Goal: Communication & Community: Answer question/provide support

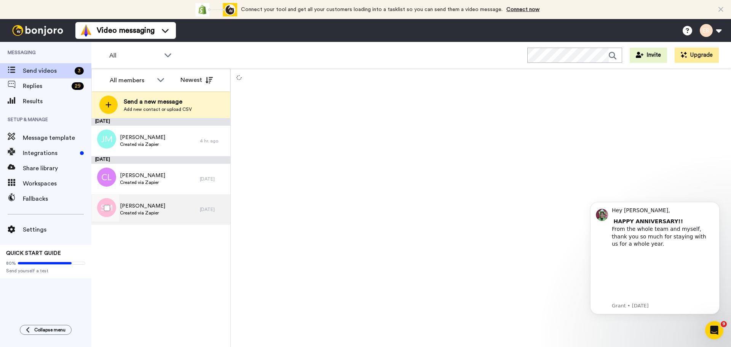
click at [153, 206] on span "Sarah Miller" at bounding box center [142, 206] width 45 height 8
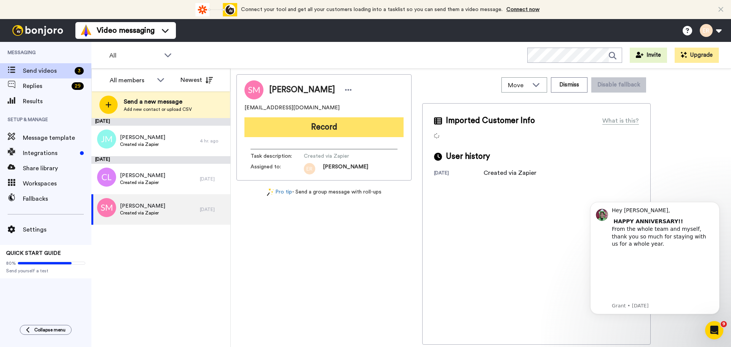
click at [332, 129] on button "Record" at bounding box center [323, 127] width 159 height 20
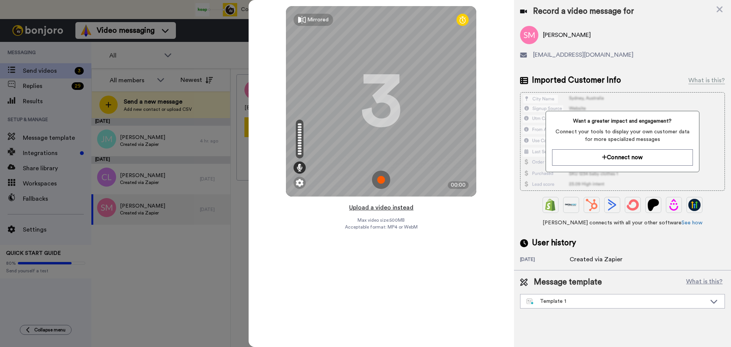
click at [375, 208] on button "Upload a video instead" at bounding box center [381, 207] width 69 height 10
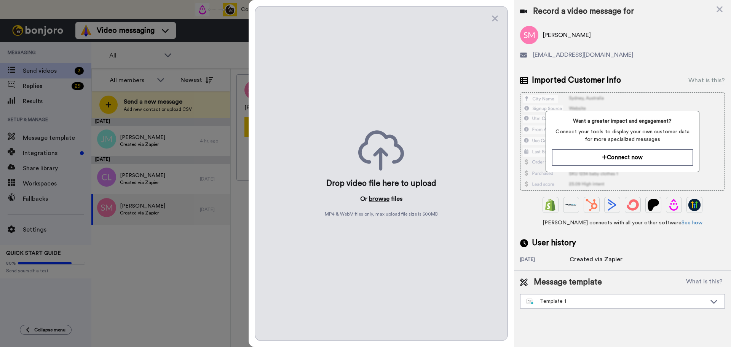
click at [374, 200] on button "browse" at bounding box center [379, 198] width 21 height 9
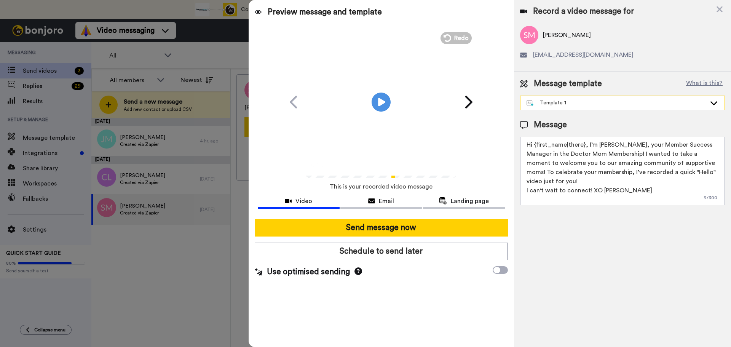
click at [550, 103] on div "Template 1" at bounding box center [616, 103] width 180 height 8
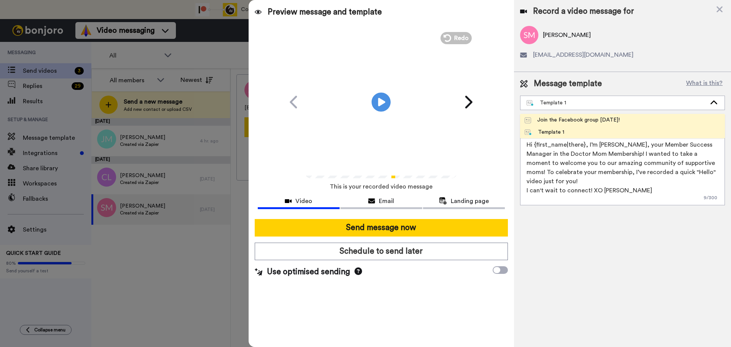
click at [546, 121] on div "Join the Facebook group [DATE]!" at bounding box center [571, 120] width 95 height 8
type textarea "Hello {first_name|there}, WELCOME TO THE DOCTOR MOM COMMUNITY!! WOOHOO!! I'm [P…"
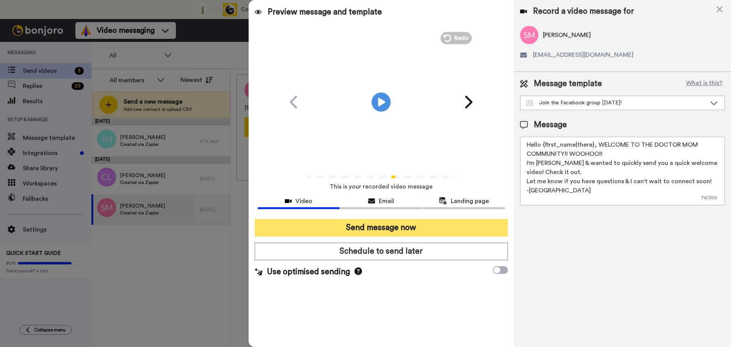
click at [429, 223] on button "Send message now" at bounding box center [381, 228] width 253 height 18
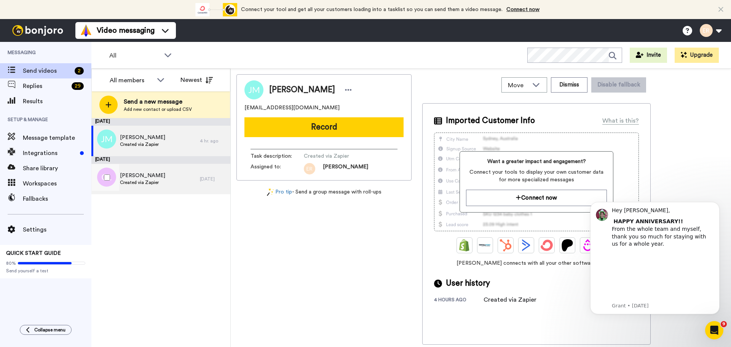
click at [180, 180] on div "Chelsea Luther Created via Zapier" at bounding box center [145, 179] width 108 height 30
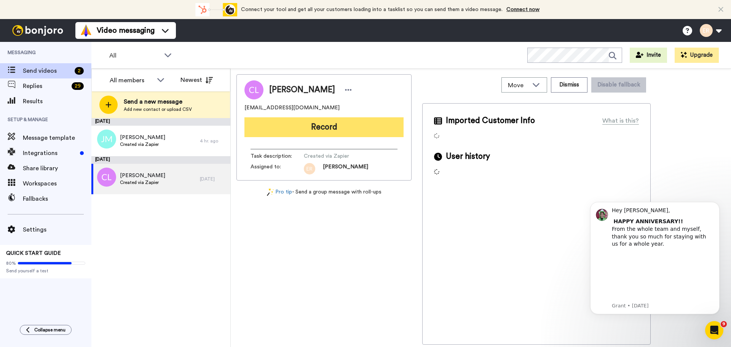
click at [324, 130] on button "Record" at bounding box center [323, 127] width 159 height 20
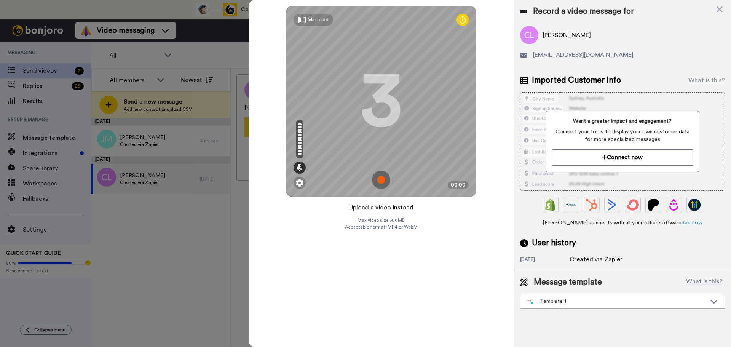
click at [381, 206] on button "Upload a video instead" at bounding box center [381, 207] width 69 height 10
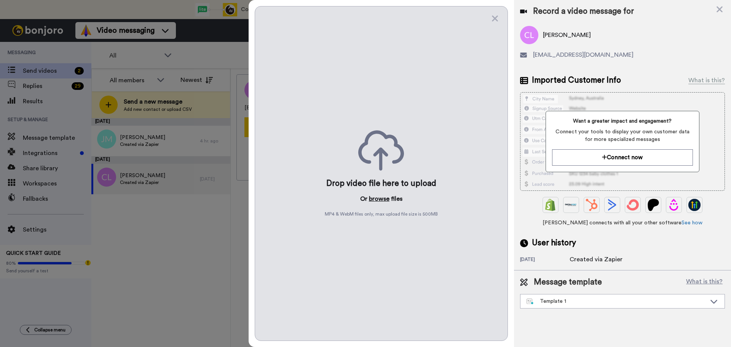
click at [378, 196] on button "browse" at bounding box center [379, 198] width 21 height 9
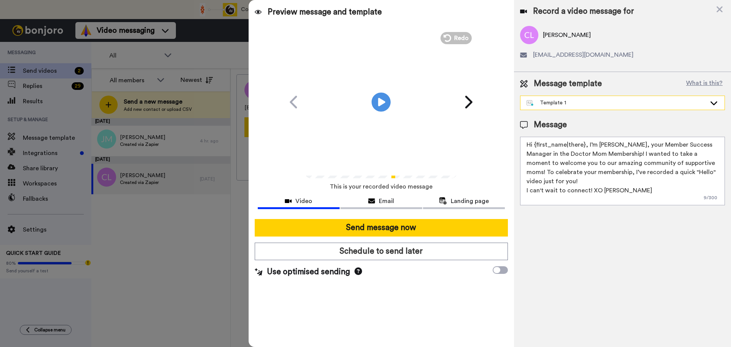
click at [568, 101] on div "Template 1" at bounding box center [616, 103] width 180 height 8
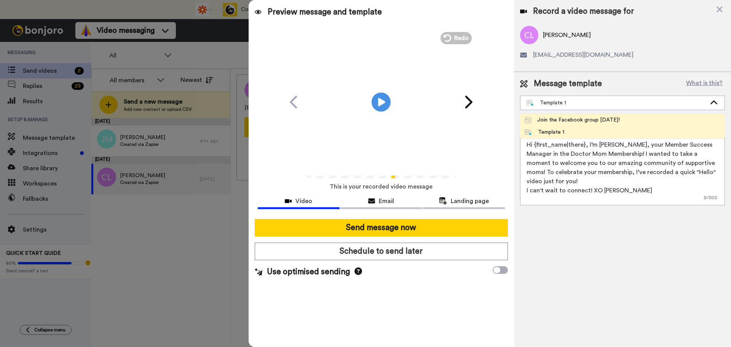
click at [551, 117] on div "Join the Facebook group [DATE]!" at bounding box center [571, 120] width 95 height 8
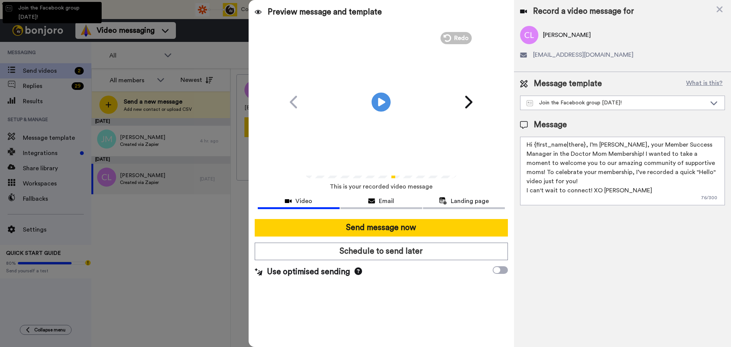
type textarea "Hello {first_name|there}, WELCOME TO THE DOCTOR MOM COMMUNITY!! WOOHOO!! I'm [P…"
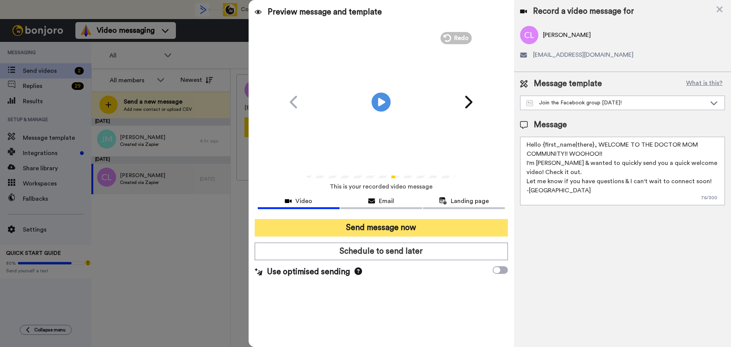
click at [417, 231] on button "Send message now" at bounding box center [381, 228] width 253 height 18
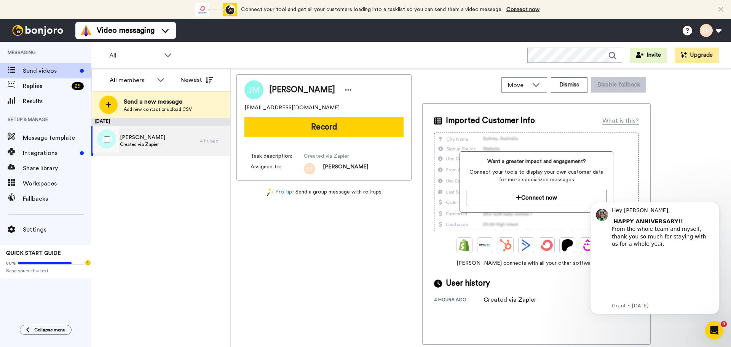
click at [172, 140] on div "[PERSON_NAME] Created via Zapier" at bounding box center [145, 141] width 108 height 30
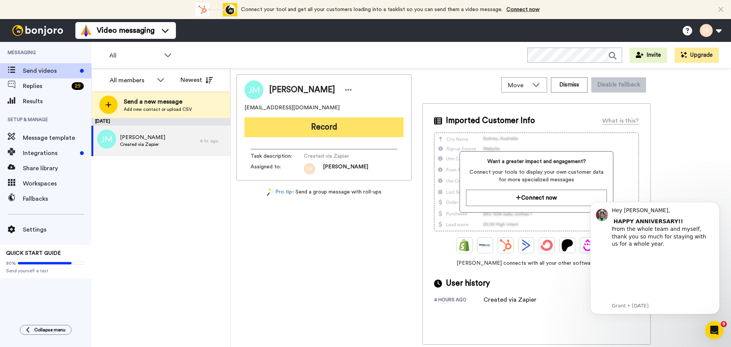
click at [295, 135] on button "Record" at bounding box center [323, 127] width 159 height 20
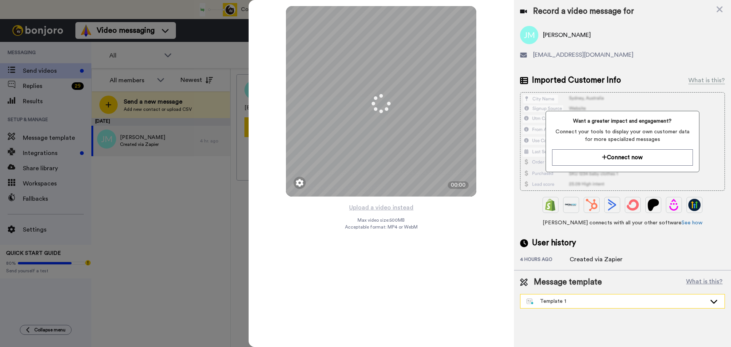
click at [583, 297] on div "Template 1" at bounding box center [622, 301] width 204 height 14
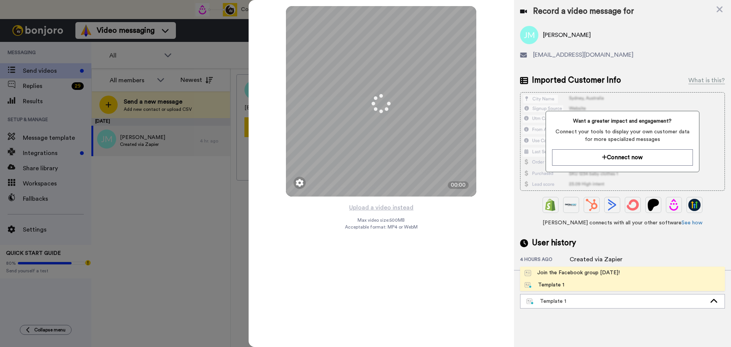
click at [563, 274] on div "Join the Facebook group [DATE]!" at bounding box center [571, 273] width 95 height 8
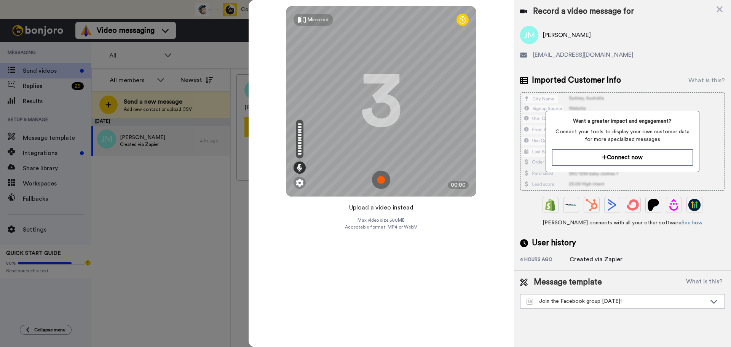
click at [365, 208] on button "Upload a video instead" at bounding box center [381, 207] width 69 height 10
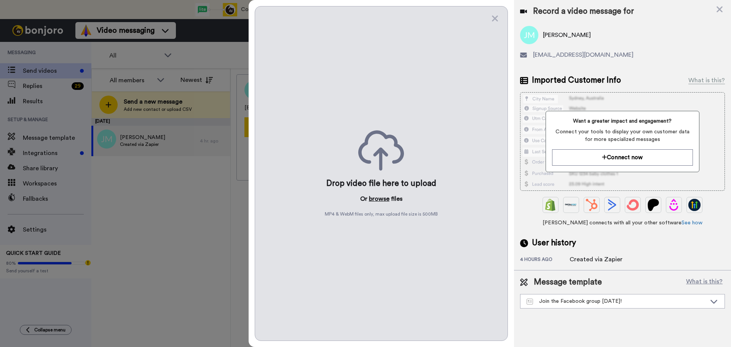
click at [376, 198] on button "browse" at bounding box center [379, 198] width 21 height 9
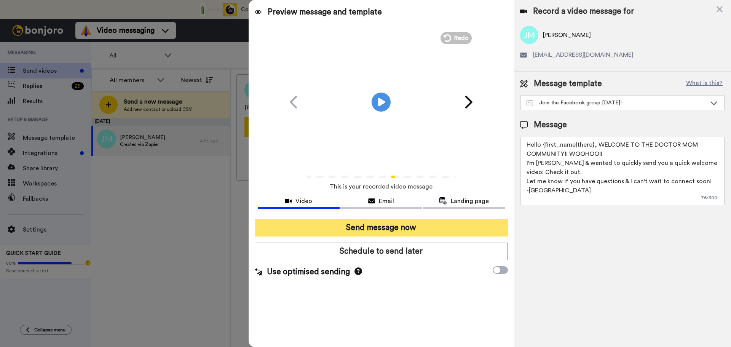
click at [383, 221] on button "Send message now" at bounding box center [381, 228] width 253 height 18
